Goal: Information Seeking & Learning: Learn about a topic

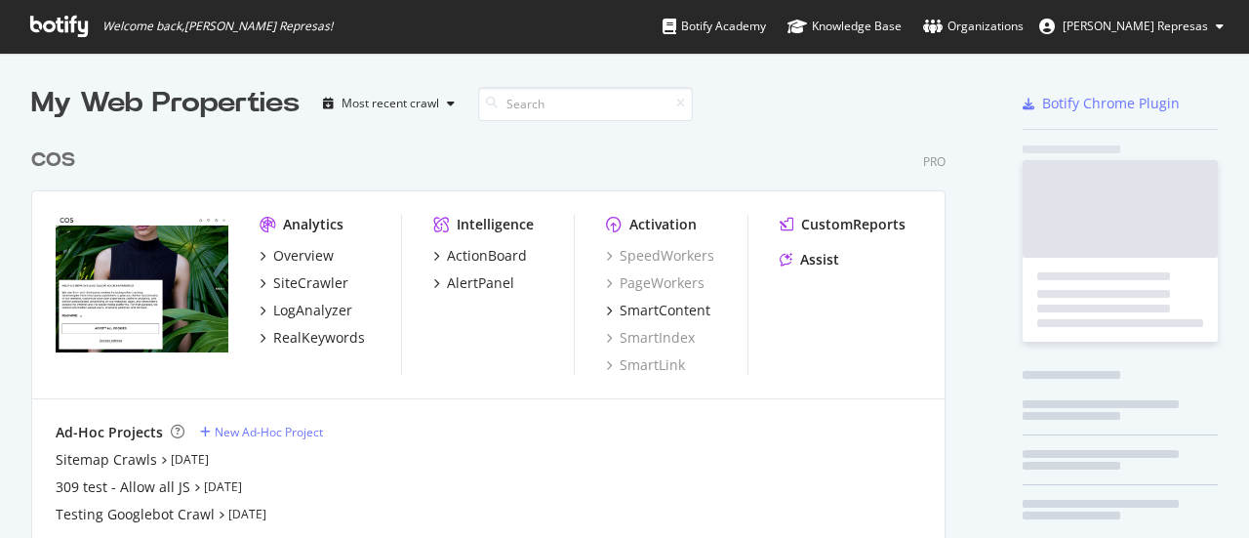
scroll to position [443, 915]
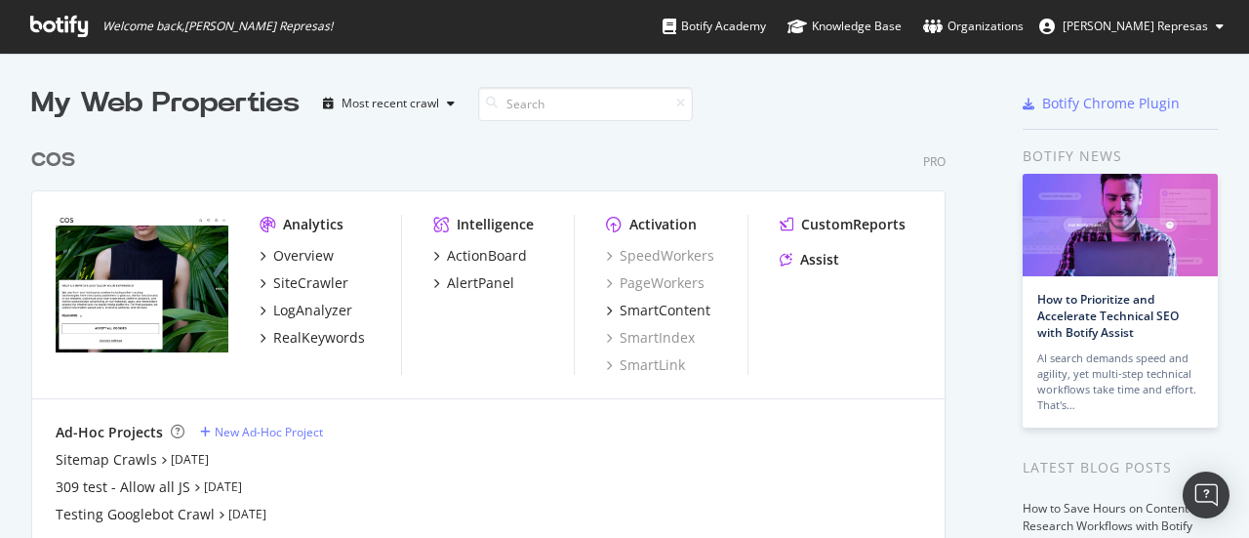
click at [54, 151] on div "COS" at bounding box center [53, 160] width 44 height 28
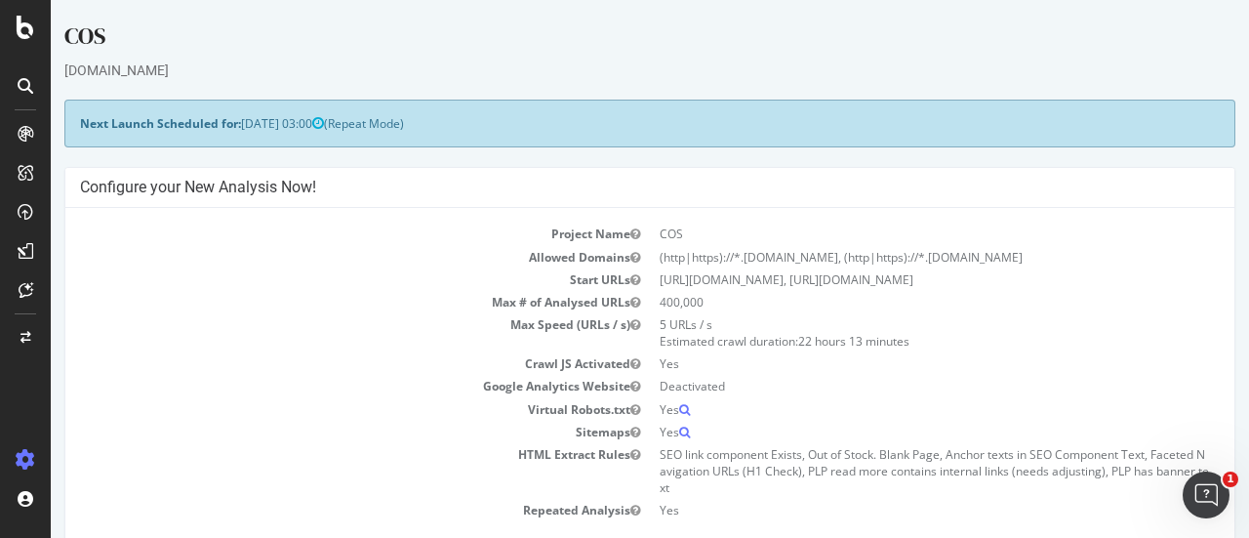
click at [33, 91] on div at bounding box center [25, 85] width 31 height 31
drag, startPoint x: 1099, startPoint y: 81, endPoint x: 834, endPoint y: 117, distance: 268.0
click at [149, 295] on td "Max # of Analysed URLs" at bounding box center [365, 302] width 570 height 22
click at [18, 132] on icon at bounding box center [26, 134] width 16 height 16
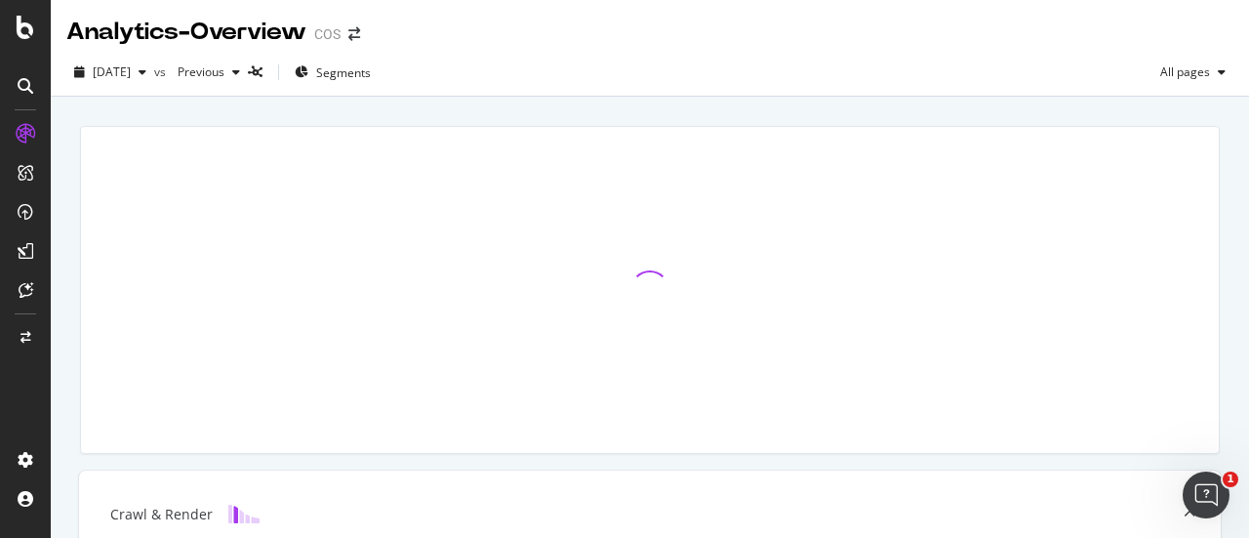
click at [664, 111] on div at bounding box center [650, 289] width 1164 height 359
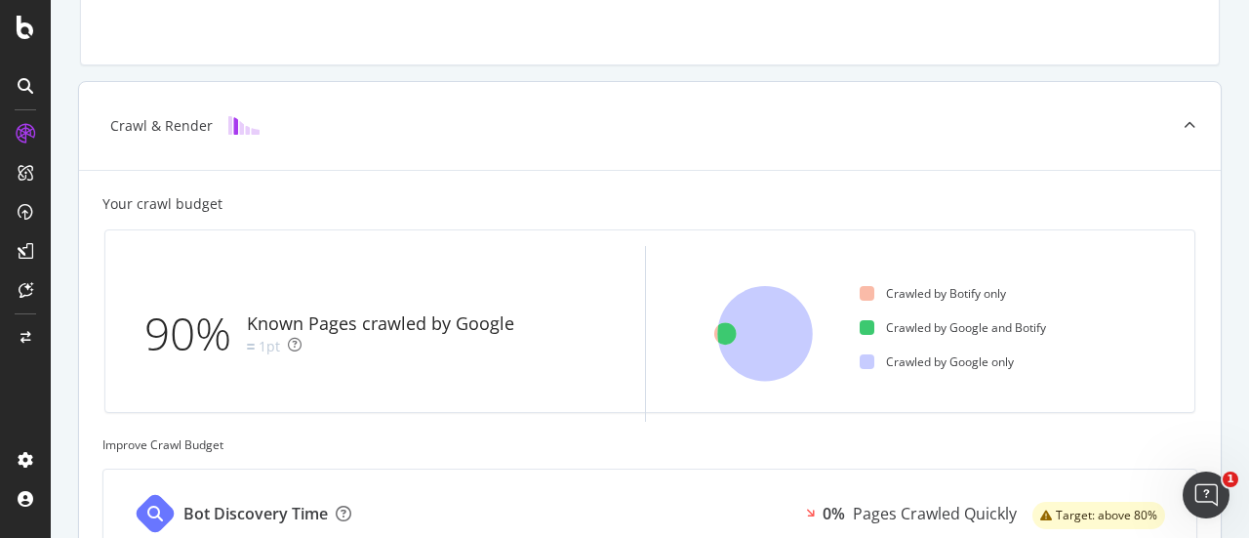
scroll to position [390, 0]
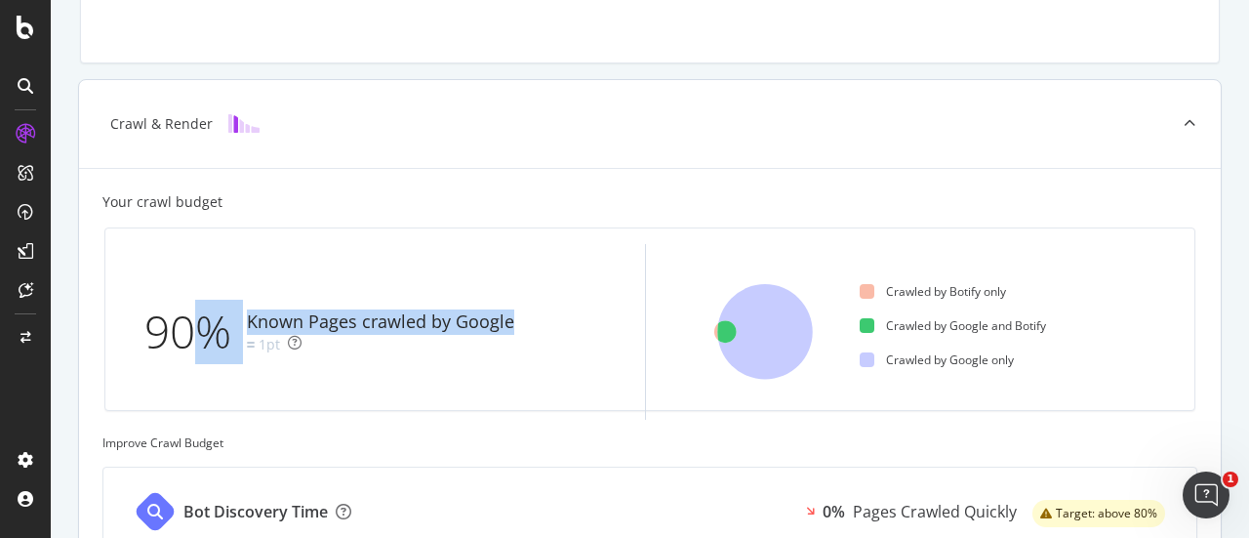
drag, startPoint x: 527, startPoint y: 324, endPoint x: 217, endPoint y: 314, distance: 310.6
click at [212, 313] on div "90% Known Pages crawled by Google 1pt" at bounding box center [342, 332] width 397 height 64
click at [583, 268] on div "90% Known Pages crawled by Google 1pt" at bounding box center [371, 332] width 501 height 176
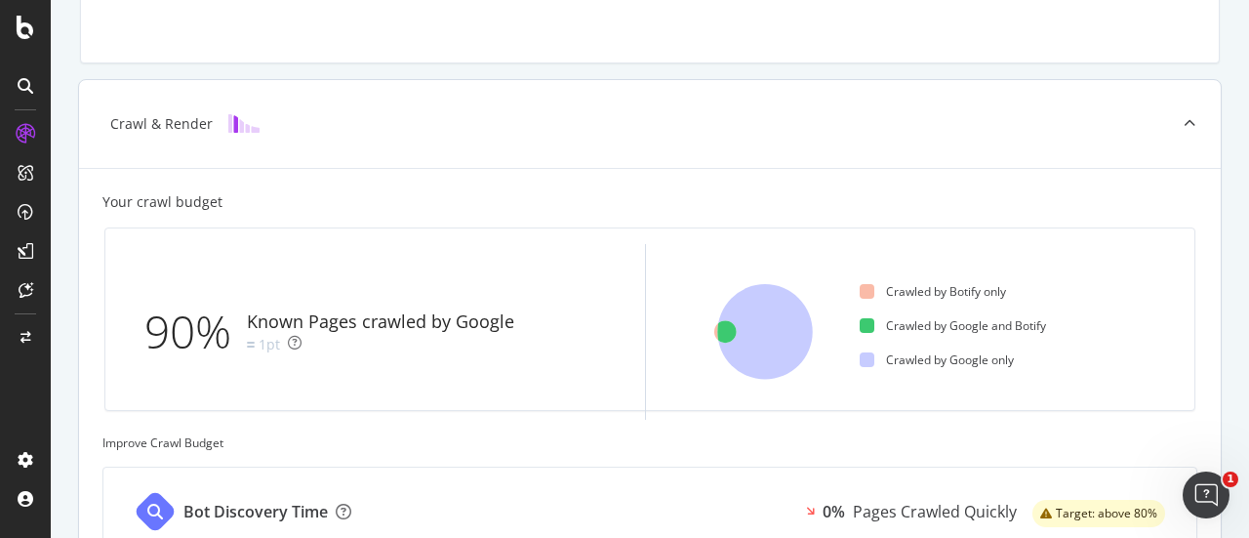
click at [359, 359] on div "90% Known Pages crawled by Google 1pt" at bounding box center [333, 332] width 378 height 64
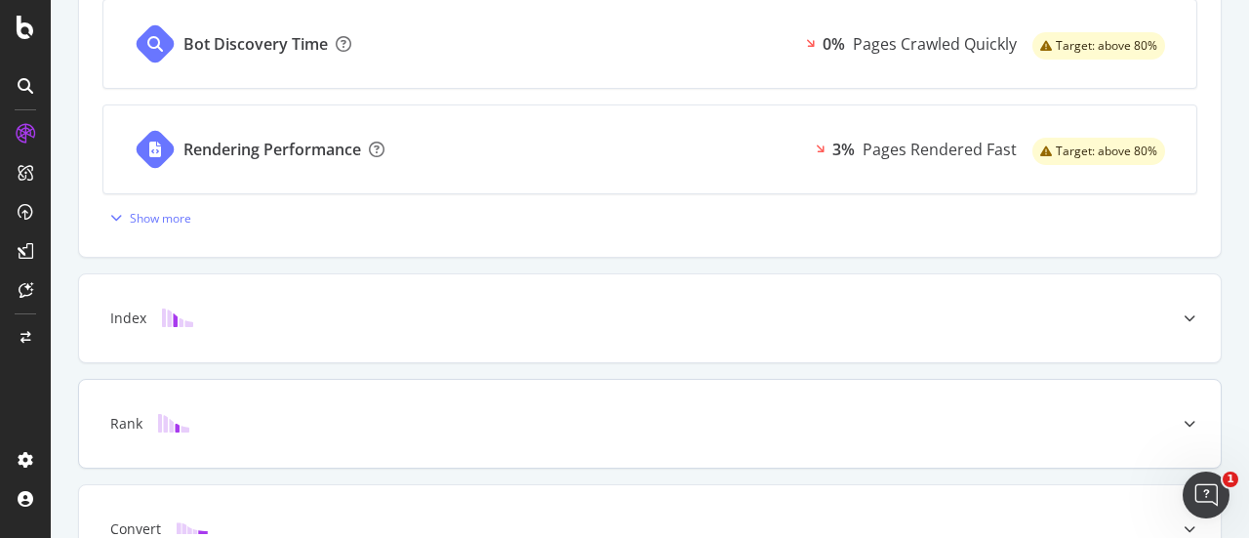
scroll to position [973, 0]
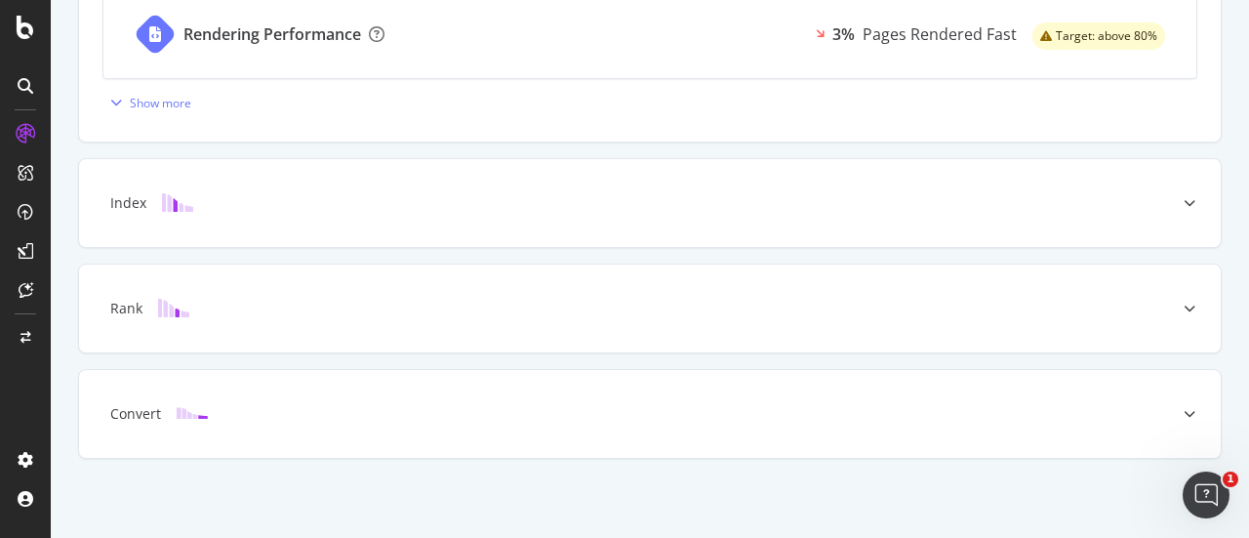
click at [23, 87] on icon at bounding box center [26, 86] width 16 height 16
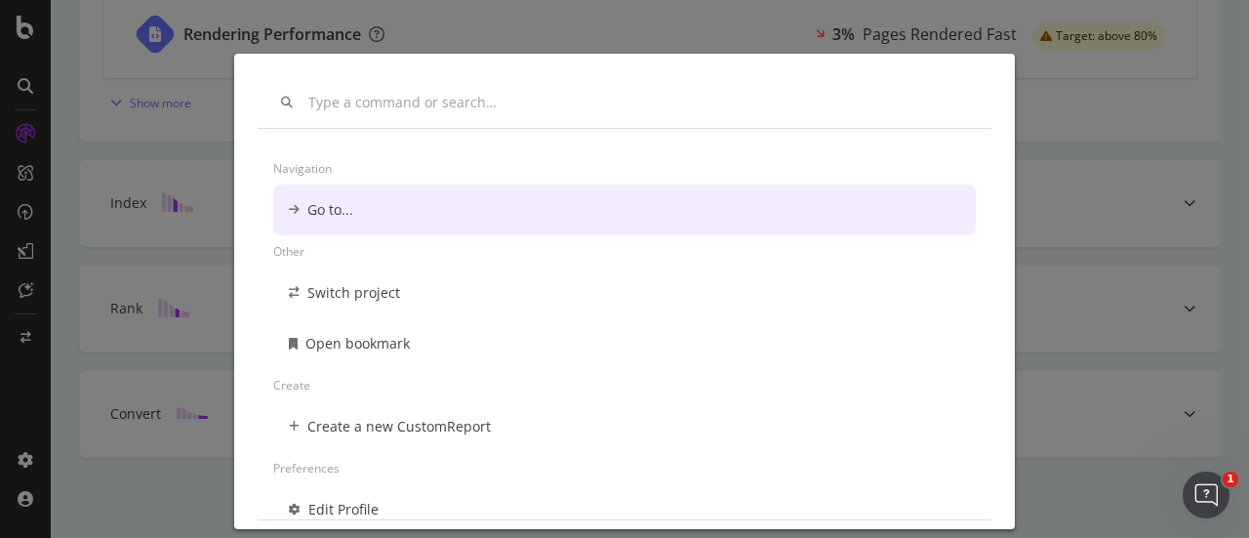
click at [70, 102] on div "Navigation Go to... Other Switch project Open bookmark Create Create a new Cust…" at bounding box center [624, 269] width 1249 height 538
